Goal: Task Accomplishment & Management: Manage account settings

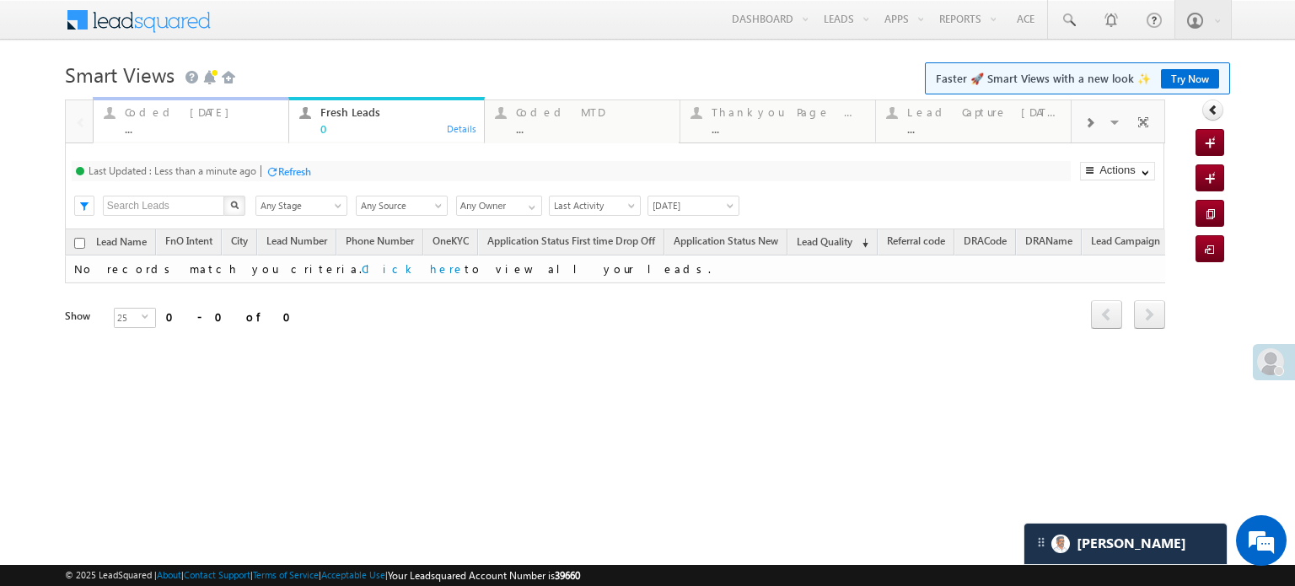
click at [132, 108] on div "Coded Today" at bounding box center [201, 111] width 153 height 13
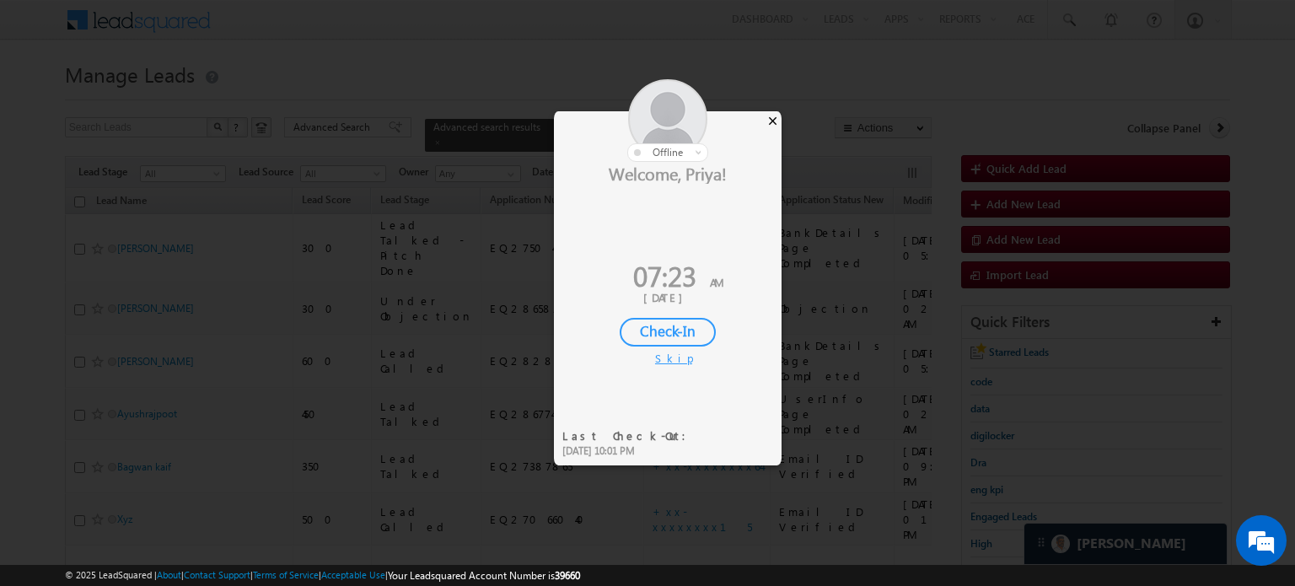
click at [664, 114] on div "×" at bounding box center [773, 120] width 18 height 19
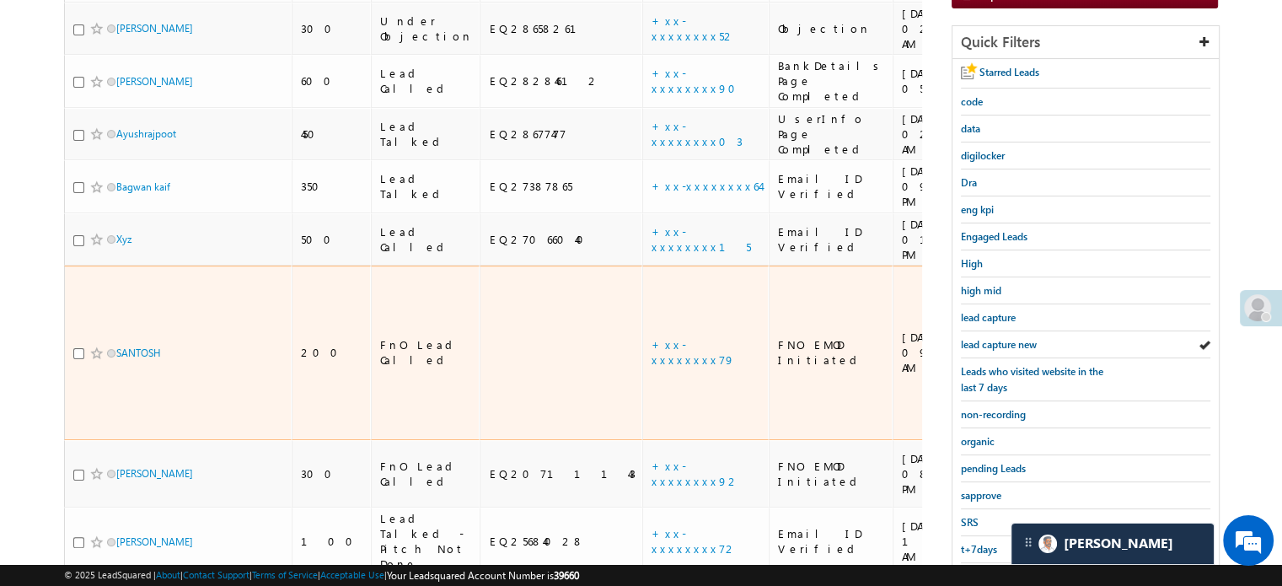
scroll to position [253, 0]
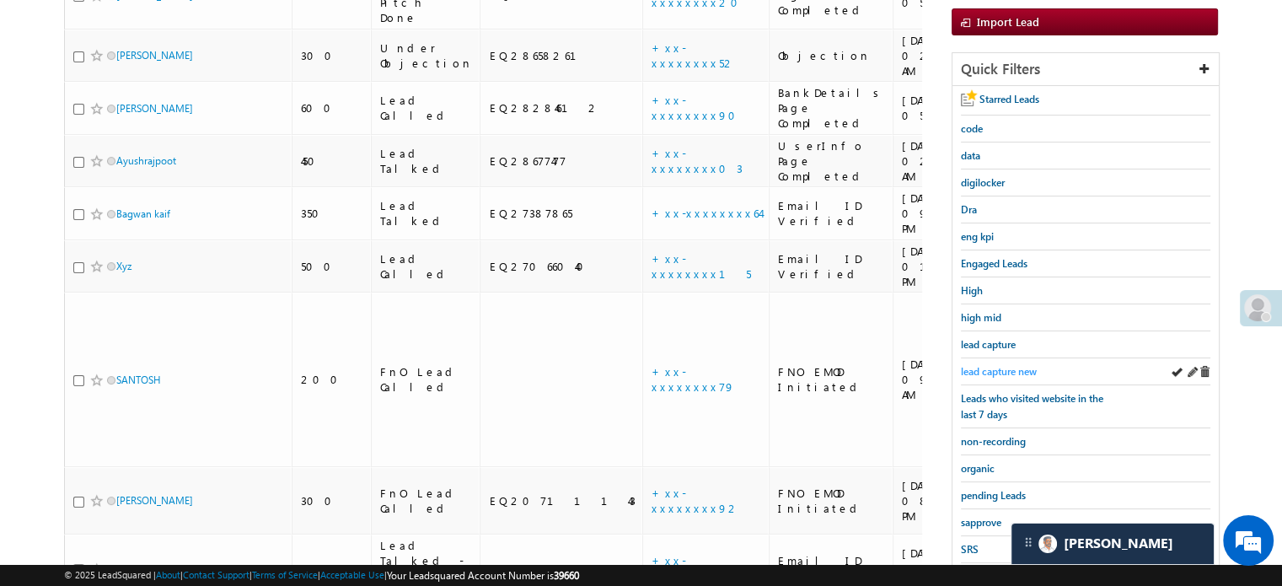
click at [664, 363] on link "lead capture new" at bounding box center [999, 371] width 76 height 16
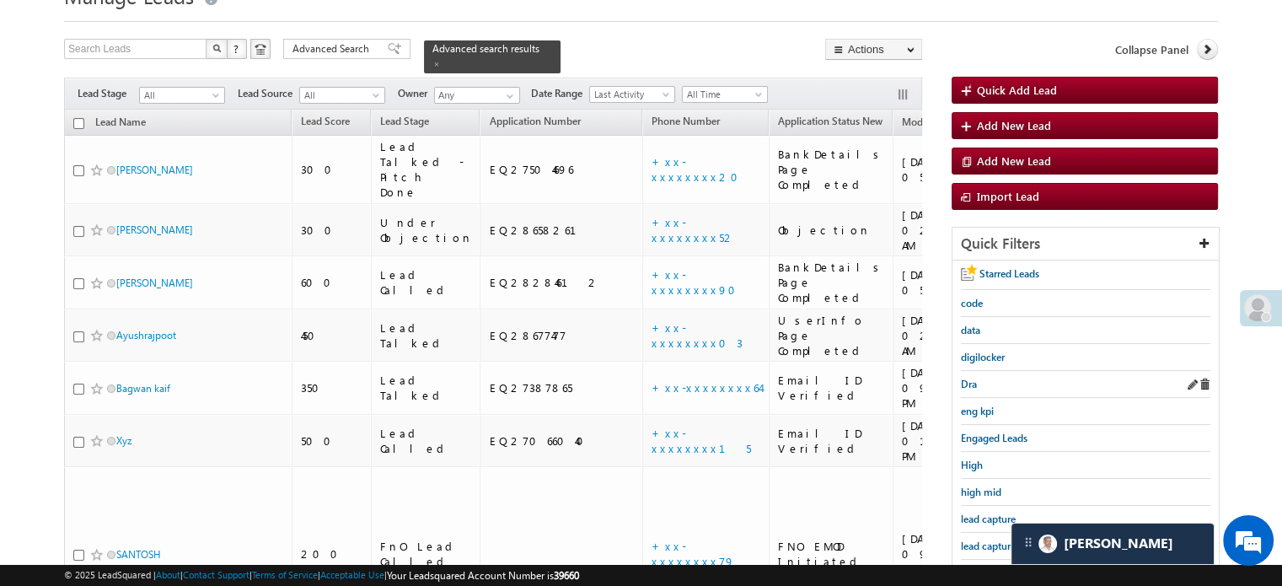
scroll to position [169, 0]
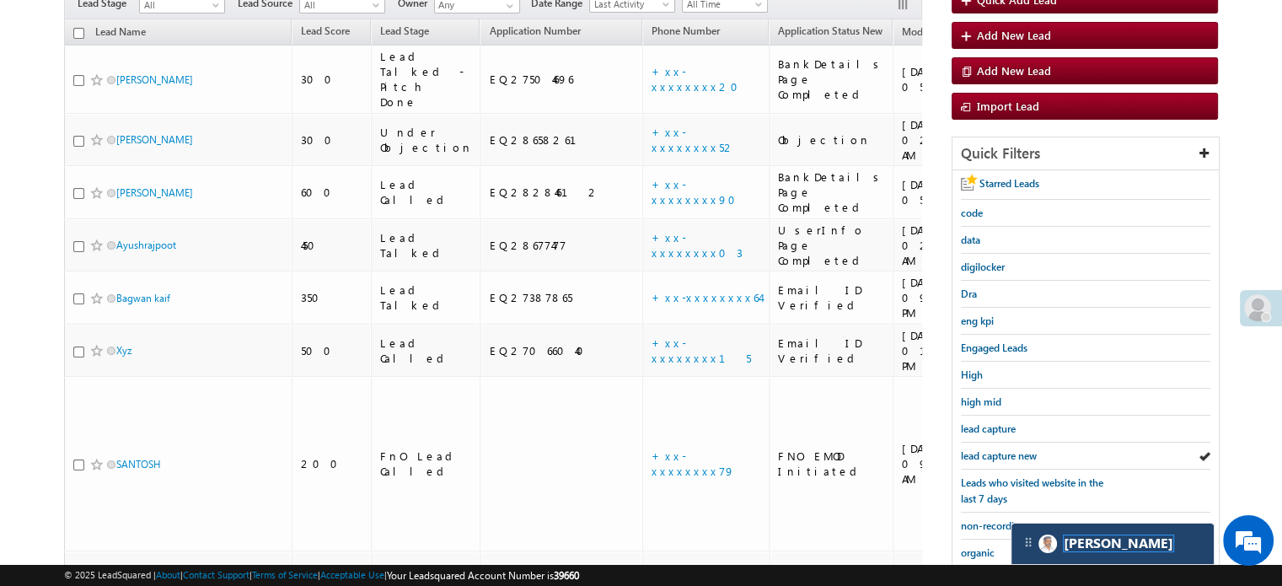
click at [664, 539] on span "[PERSON_NAME]" at bounding box center [1119, 543] width 110 height 16
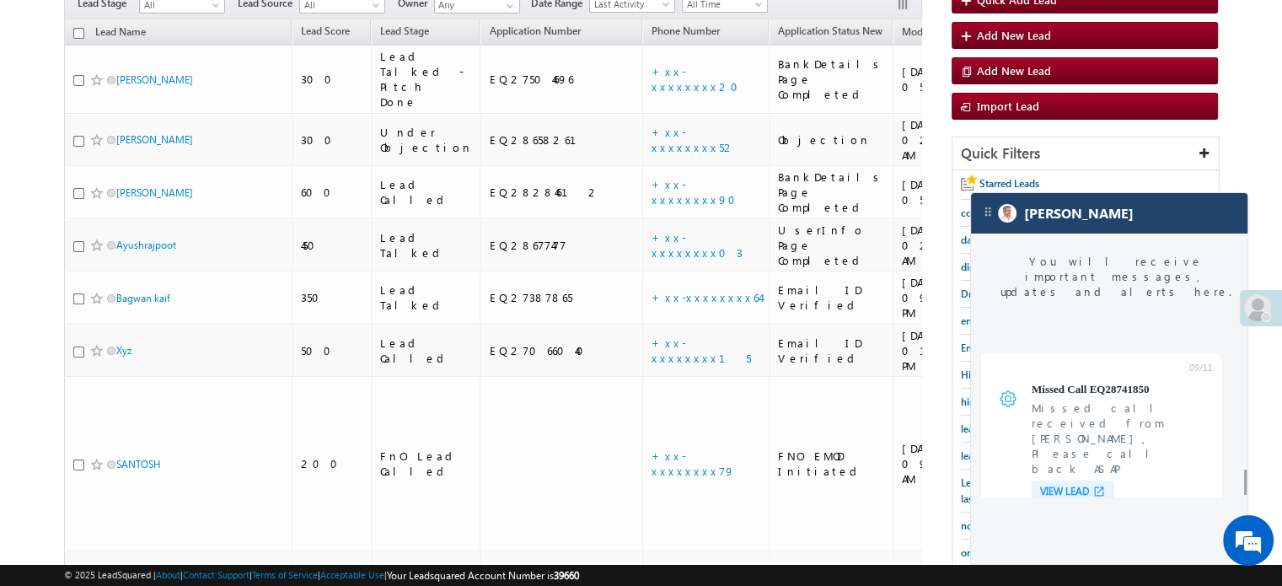
scroll to position [6570, 0]
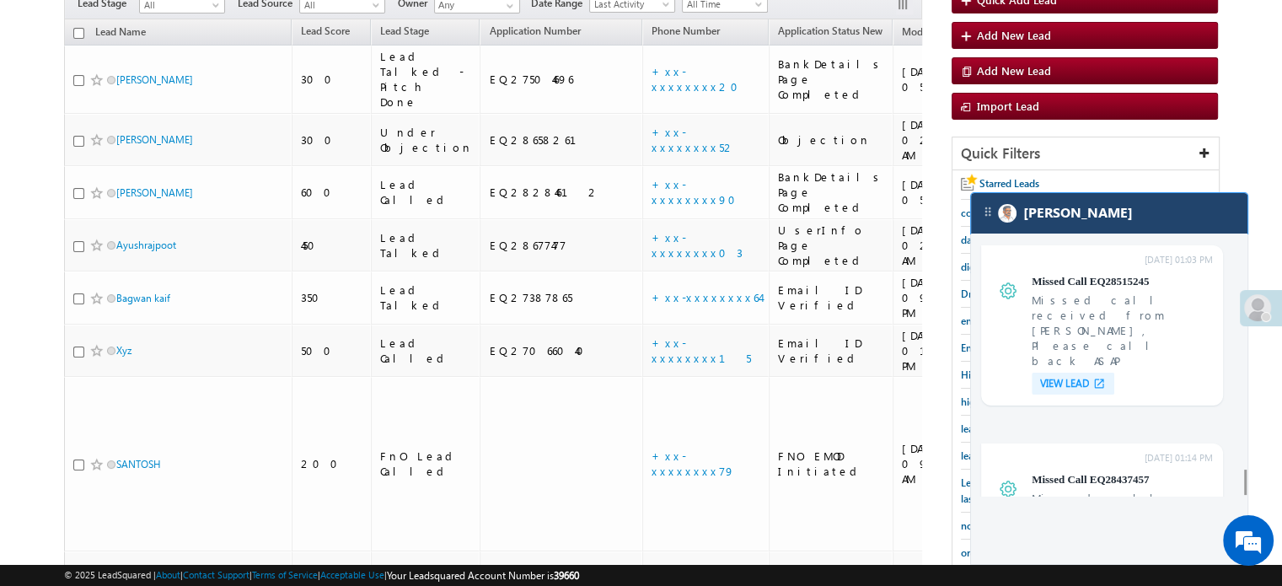
click at [664, 210] on div "[PERSON_NAME]" at bounding box center [1109, 213] width 277 height 40
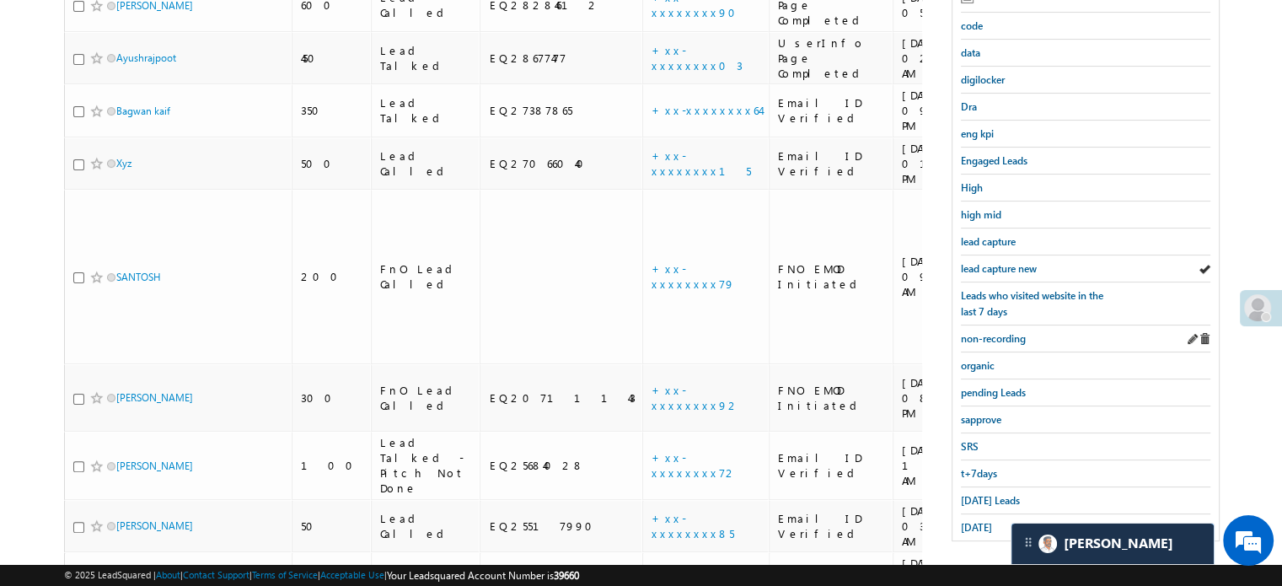
scroll to position [362, 0]
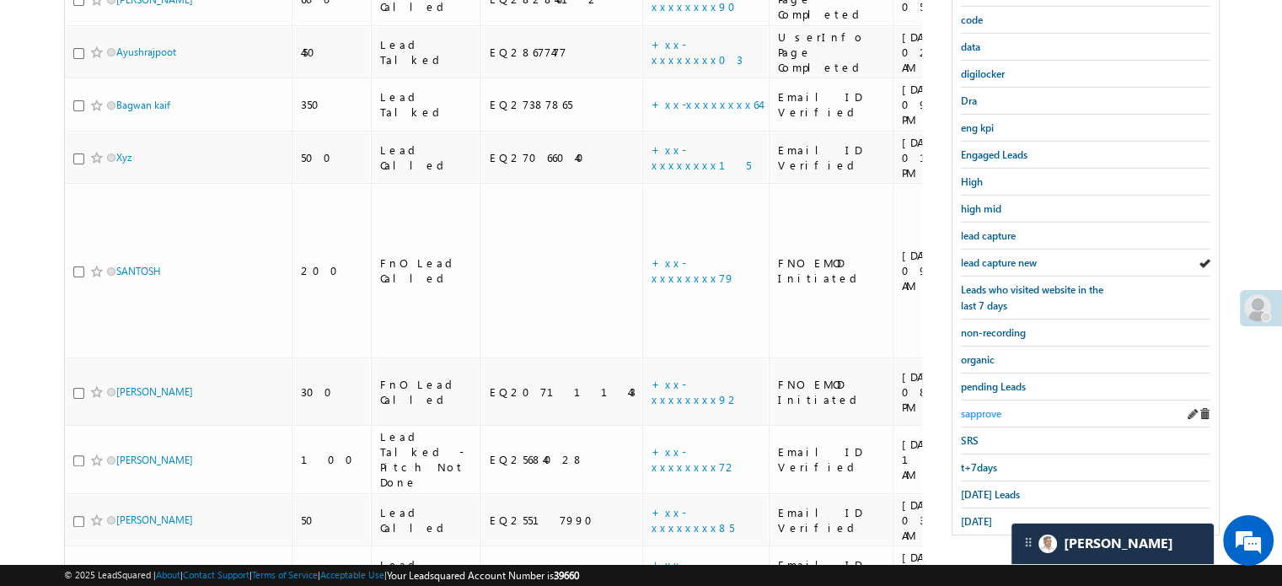
click at [664, 407] on span "sapprove" at bounding box center [981, 413] width 40 height 13
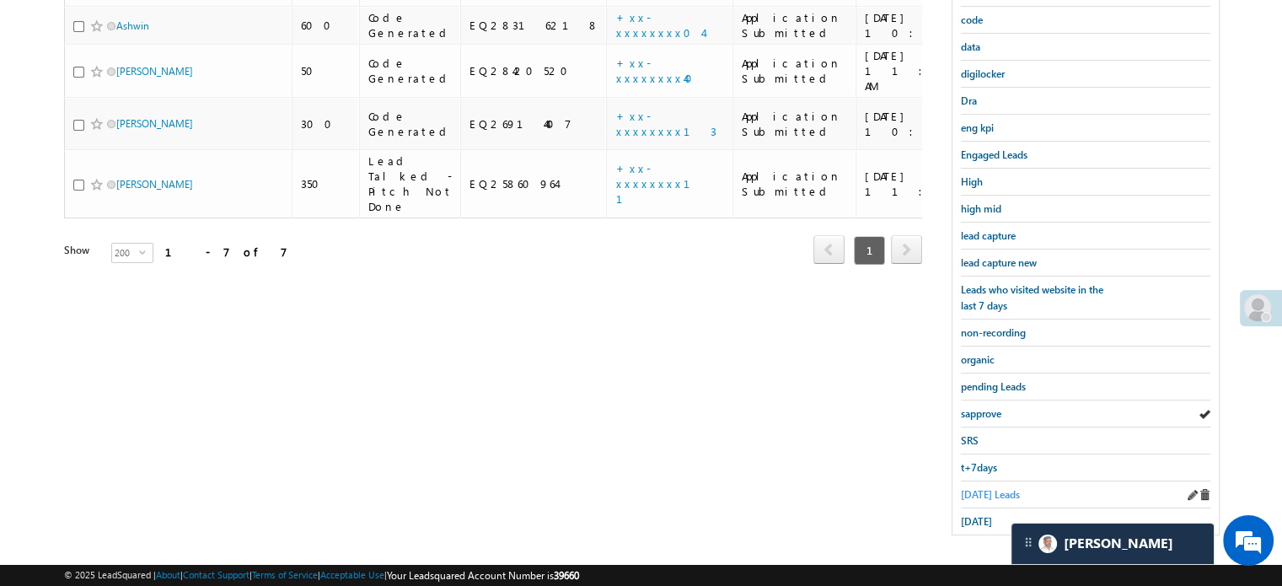
click at [664, 490] on span "Today's Leads" at bounding box center [990, 494] width 59 height 13
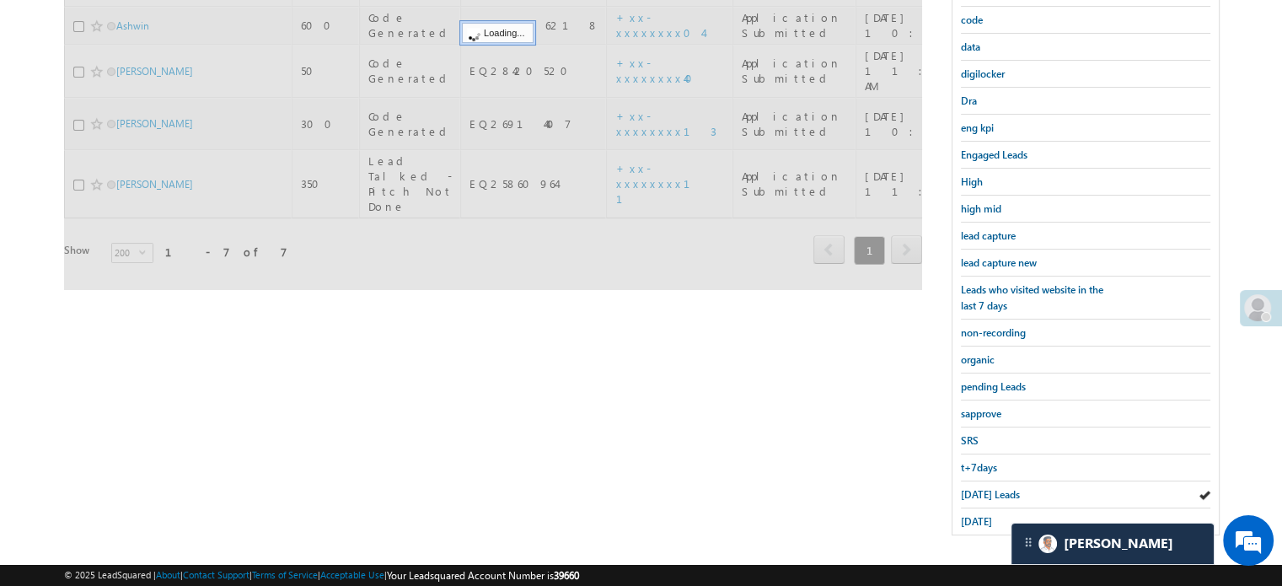
scroll to position [193, 0]
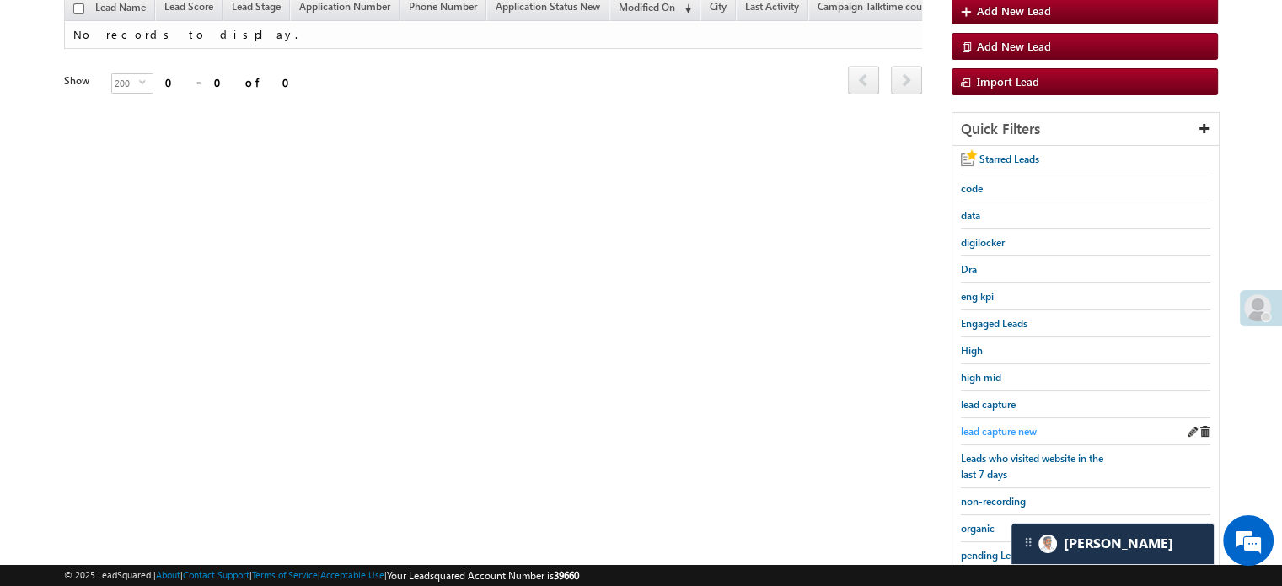
click at [664, 426] on span "lead capture new" at bounding box center [999, 431] width 76 height 13
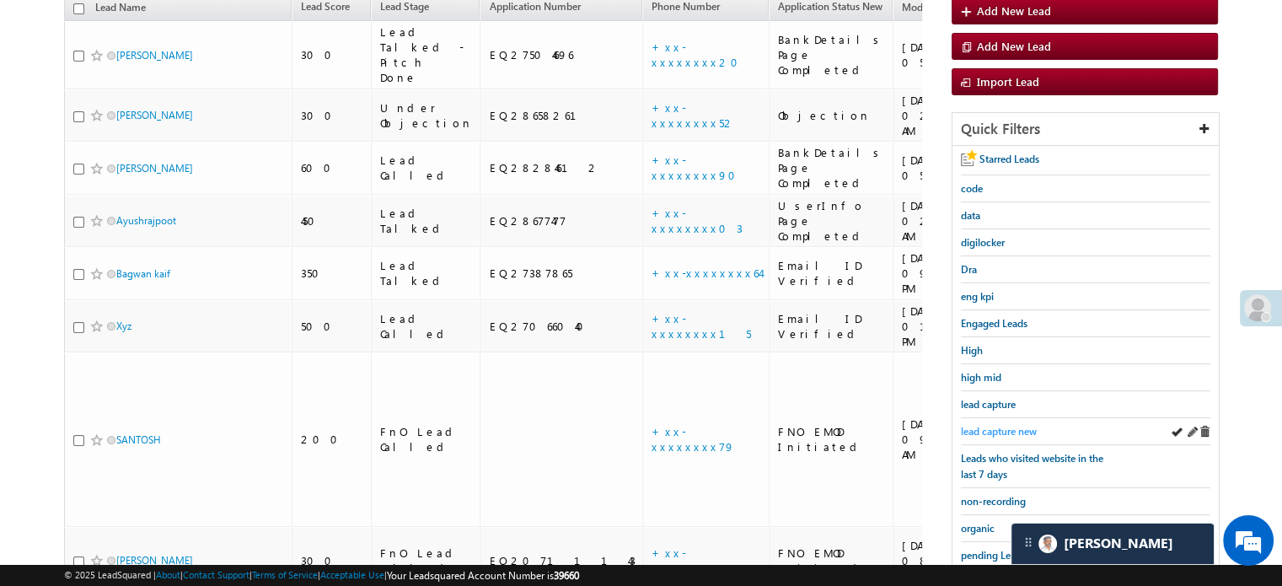
click at [664, 425] on span "lead capture new" at bounding box center [999, 431] width 76 height 13
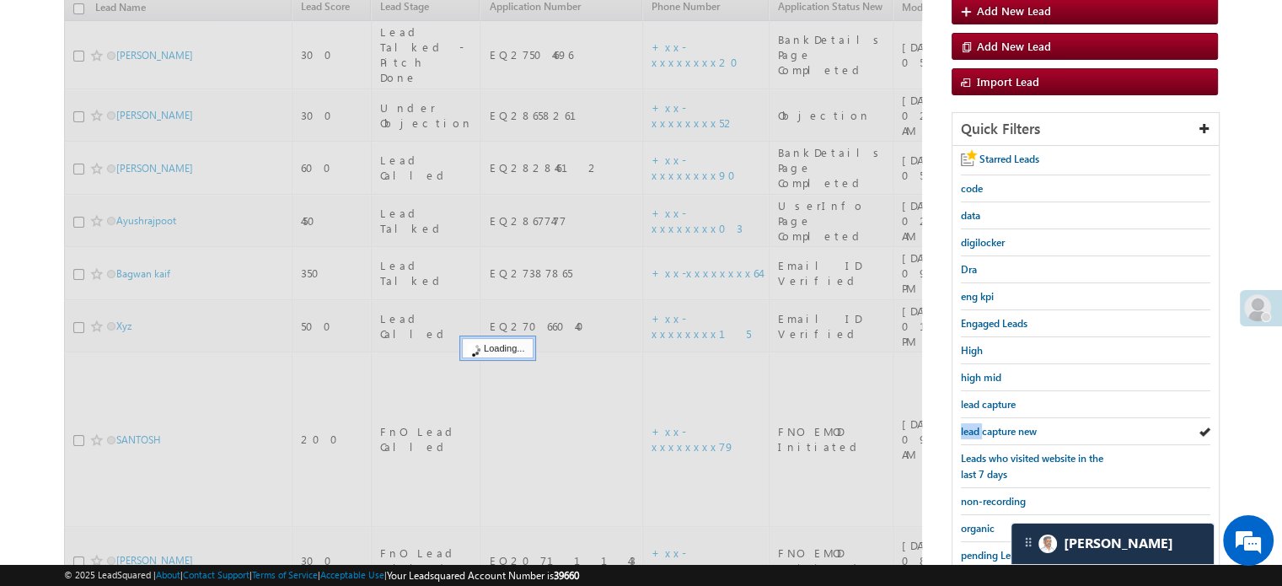
click at [664, 425] on span "lead capture new" at bounding box center [999, 431] width 76 height 13
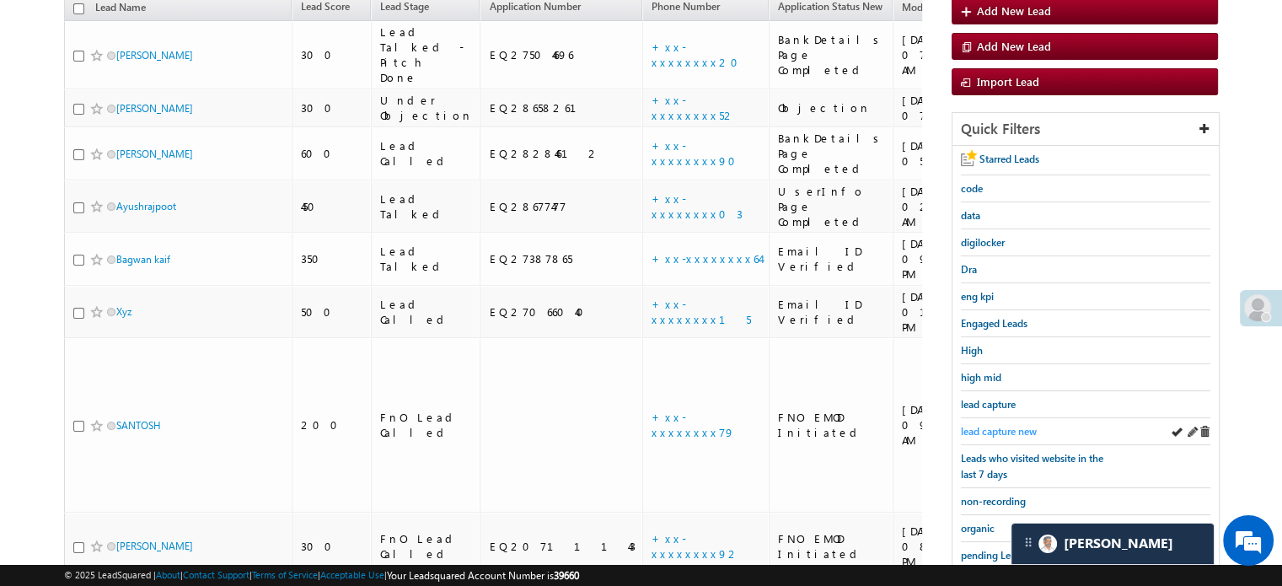
click at [664, 425] on span "lead capture new" at bounding box center [999, 431] width 76 height 13
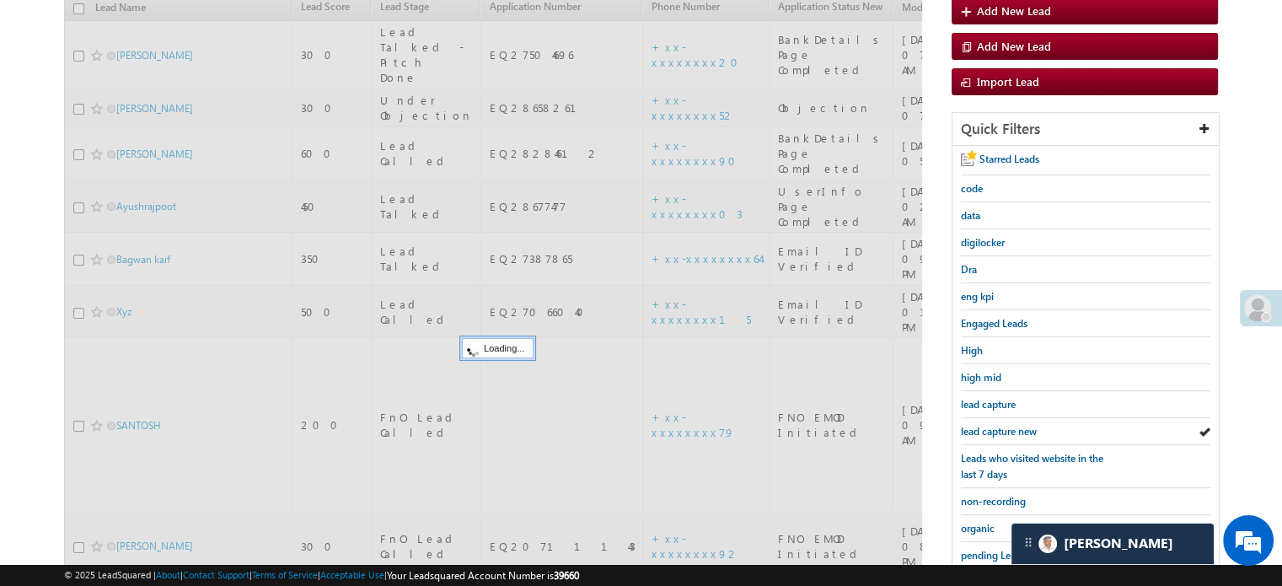
click at [664, 425] on span "lead capture new" at bounding box center [999, 431] width 76 height 13
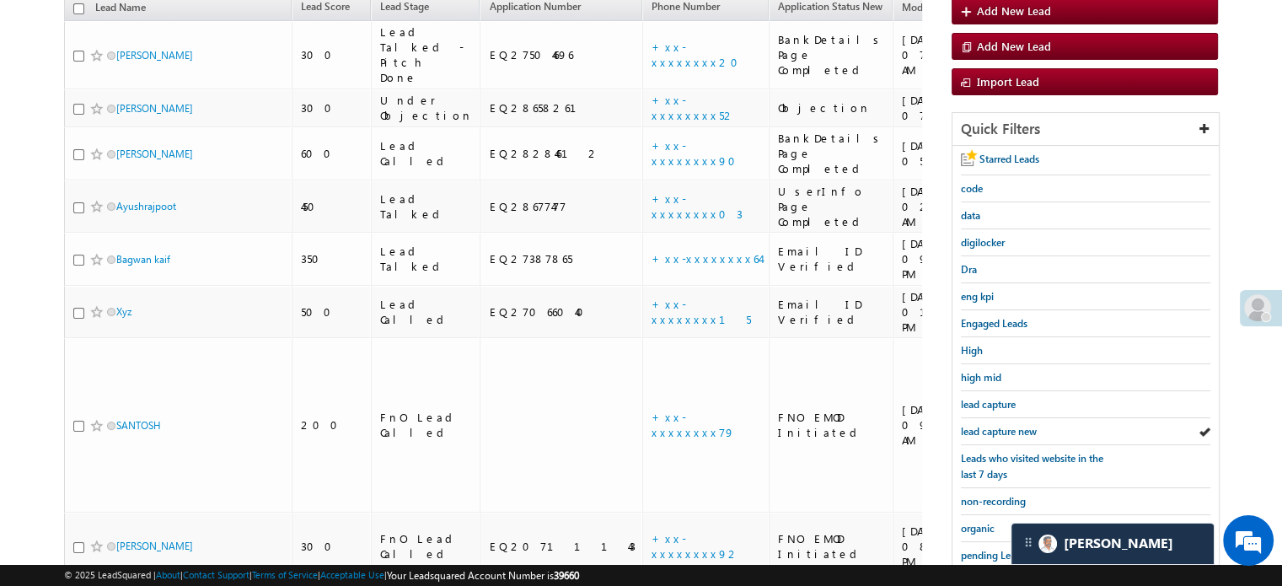
click at [664, 425] on span "lead capture new" at bounding box center [999, 431] width 76 height 13
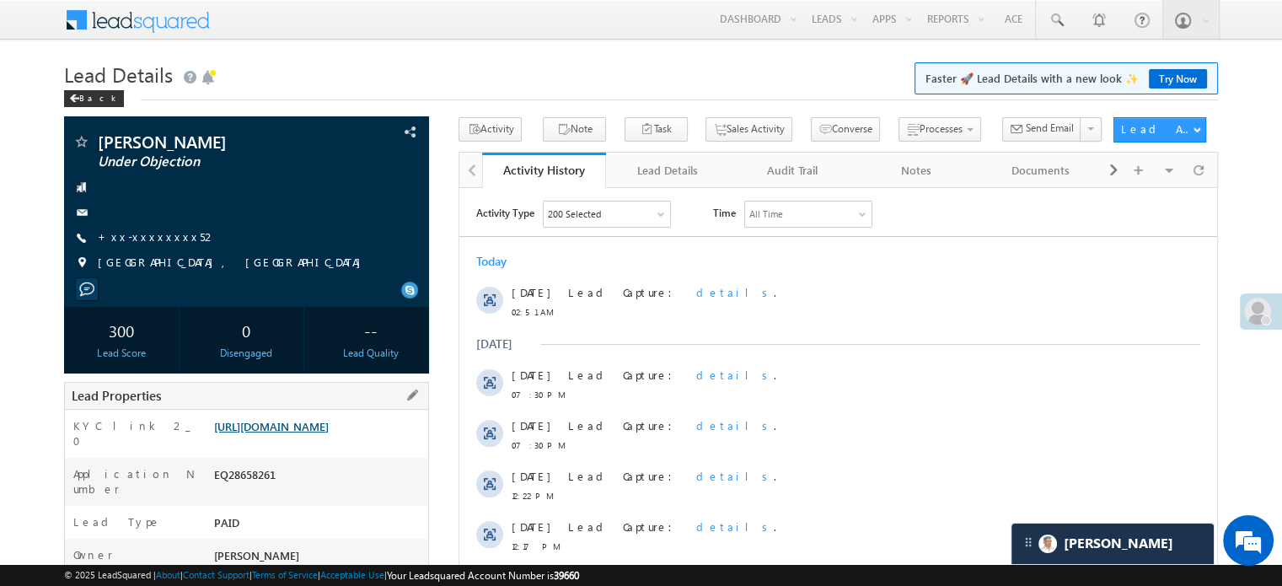
click at [329, 433] on link "[URL][DOMAIN_NAME]" at bounding box center [271, 426] width 115 height 14
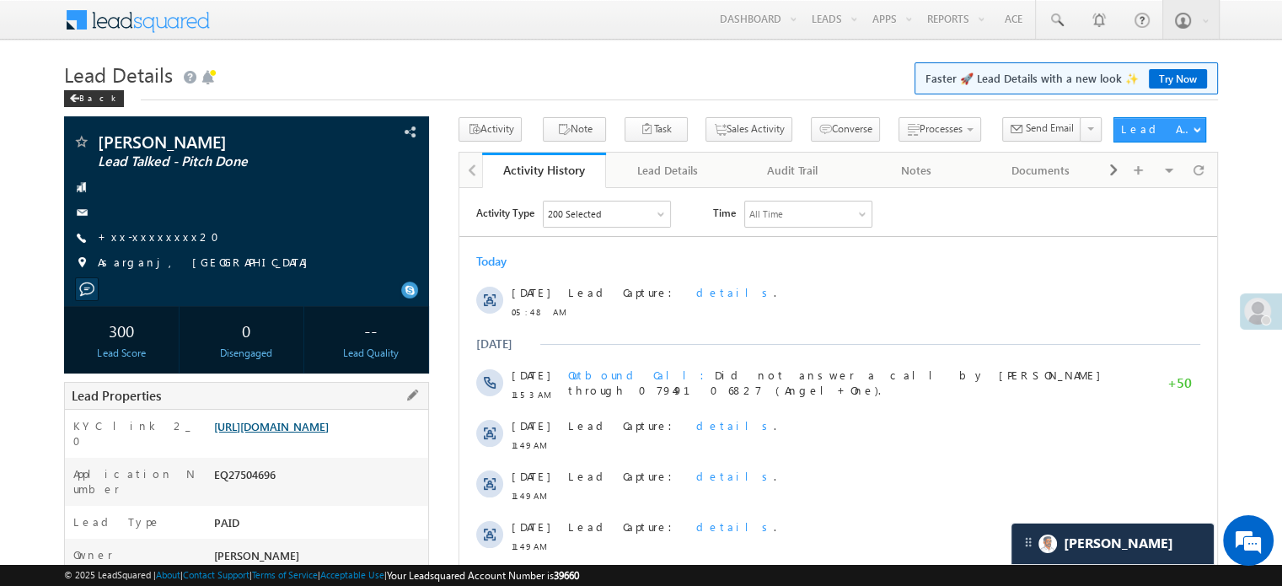
click at [329, 433] on link "[URL][DOMAIN_NAME]" at bounding box center [271, 426] width 115 height 14
